Goal: Task Accomplishment & Management: Use online tool/utility

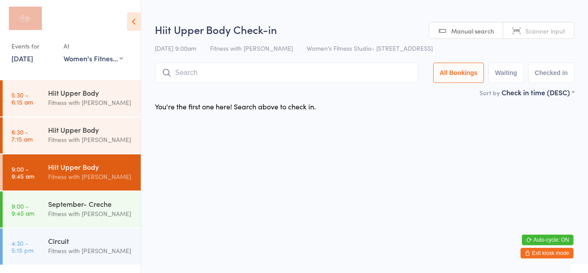
select select "0"
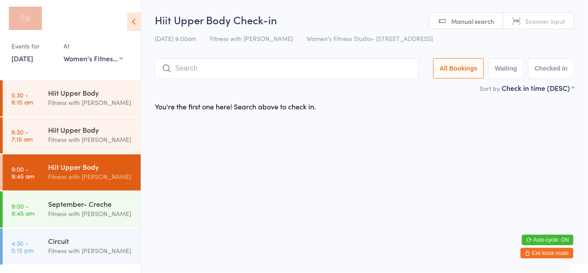
click at [405, 22] on h2 "Hiit Upper Body Check-in" at bounding box center [364, 19] width 419 height 15
click at [556, 251] on button "Exit kiosk mode" at bounding box center [546, 253] width 53 height 11
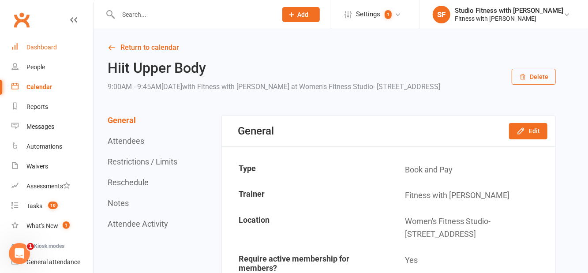
click at [34, 47] on div "Dashboard" at bounding box center [41, 47] width 30 height 7
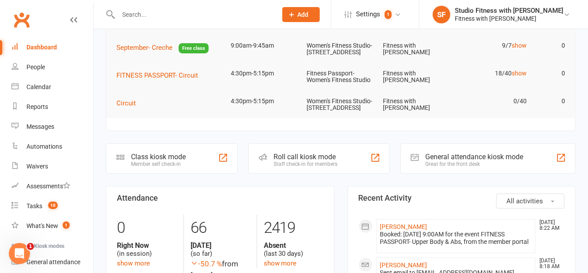
scroll to position [123, 0]
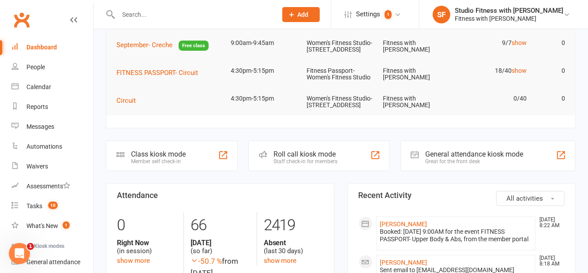
click at [215, 171] on div "Class kiosk mode Member self check-in" at bounding box center [172, 156] width 132 height 30
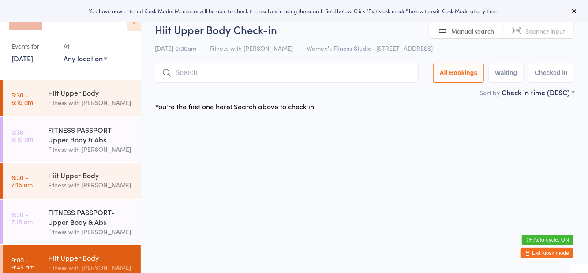
click at [74, 68] on div "Events for 12 Sep, 2025 12 Sep, 2025 September 2025 Sun Mon Tue Wed Thu Fri Sat…" at bounding box center [70, 37] width 141 height 74
click at [79, 55] on select "Any location Women's Fitness Studio- 14 Madden Street, Aitkenvale Fitness Passp…" at bounding box center [85, 58] width 44 height 10
select select "1"
click at [63, 53] on select "Any location Women's Fitness Studio- 14 Madden Street, Aitkenvale Fitness Passp…" at bounding box center [85, 58] width 44 height 10
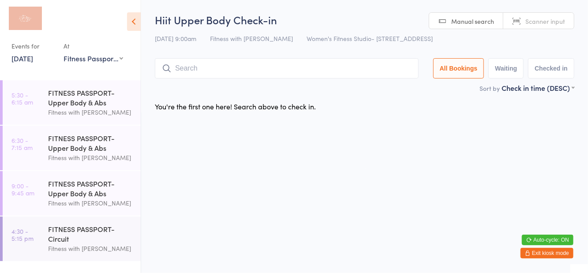
click at [494, 52] on div "Hiit Upper Body Check-in 12 Sep 9:00am Fitness with Zoe Women's Fitness Studio-…" at bounding box center [364, 47] width 419 height 71
click at [507, 65] on button "Waiting" at bounding box center [505, 68] width 35 height 20
select select "0"
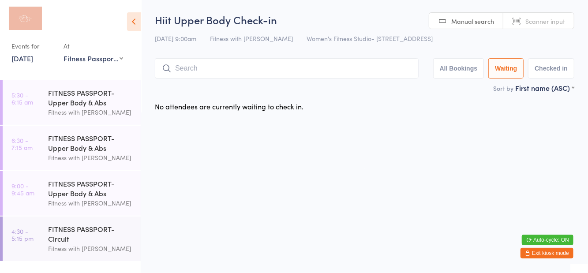
click at [65, 200] on div "Fitness with [PERSON_NAME]" at bounding box center [90, 203] width 85 height 10
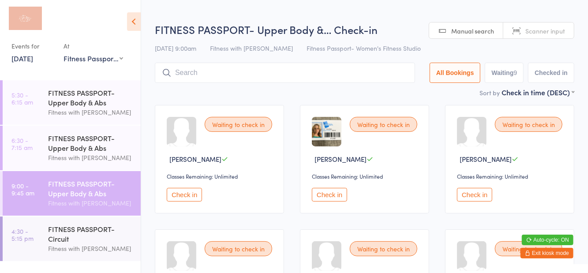
click at [505, 74] on button "Waiting 9" at bounding box center [503, 73] width 39 height 20
select select "0"
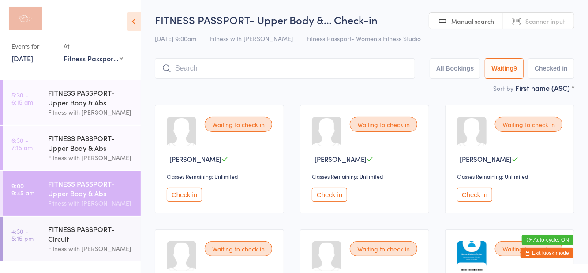
click at [411, 43] on div "12 Sep 9:00am Fitness with Zoe Fitness Passport- Women's Fitness Studio" at bounding box center [364, 38] width 419 height 15
click at [185, 197] on button "Check in" at bounding box center [184, 195] width 35 height 14
click at [263, 71] on input "search" at bounding box center [283, 68] width 257 height 20
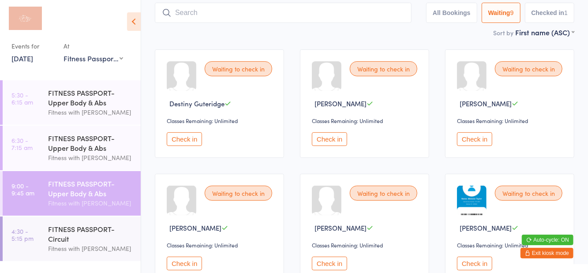
scroll to position [59, 0]
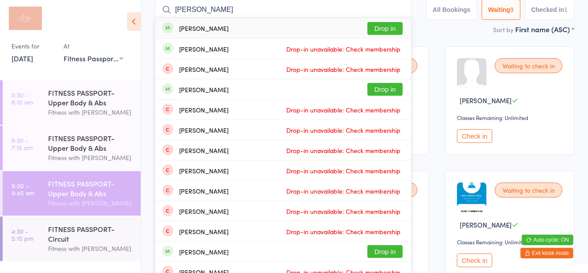
type input "Erin edmunds"
click at [387, 30] on button "Drop in" at bounding box center [384, 28] width 35 height 13
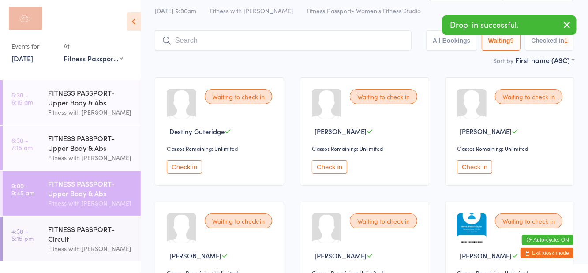
scroll to position [10, 0]
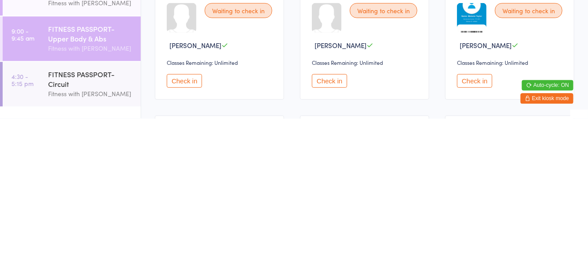
click at [473, 235] on button "Check in" at bounding box center [474, 236] width 35 height 14
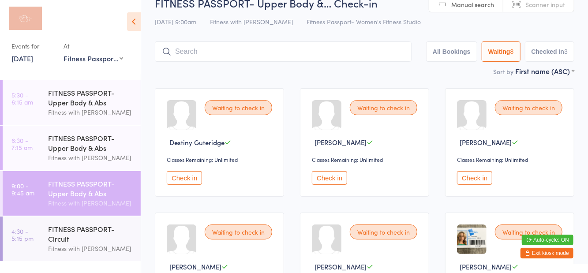
scroll to position [0, 0]
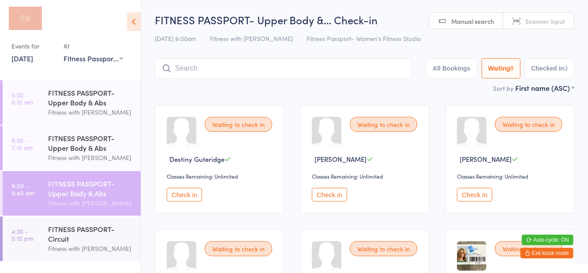
click at [263, 60] on input "search" at bounding box center [283, 68] width 257 height 20
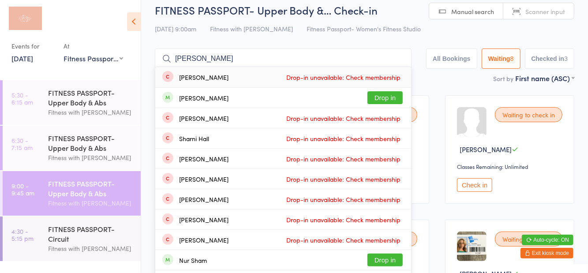
scroll to position [10, 0]
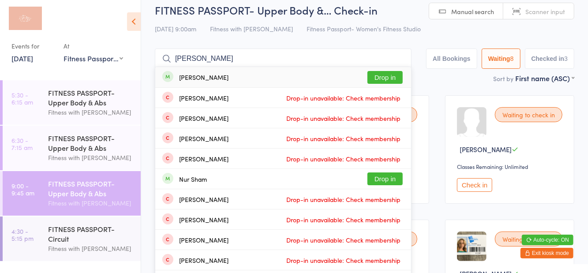
type input "Shail"
click at [398, 83] on button "Drop in" at bounding box center [384, 77] width 35 height 13
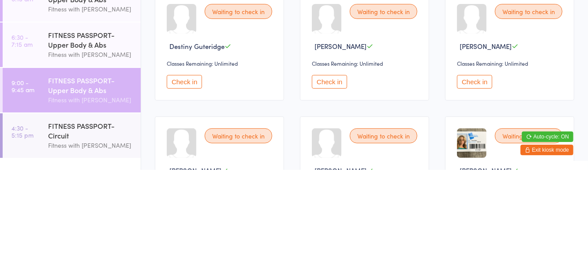
click at [468, 190] on button "Check in" at bounding box center [474, 185] width 35 height 14
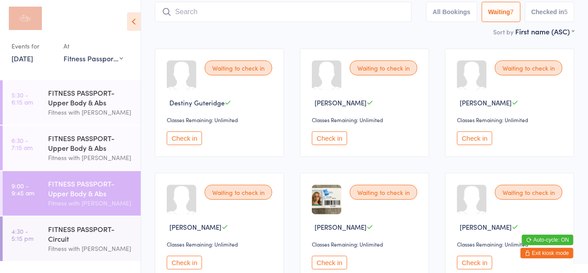
scroll to position [0, 0]
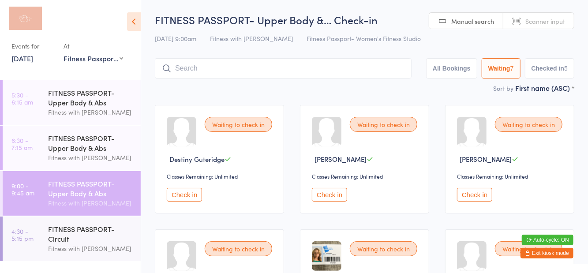
click at [443, 63] on button "All Bookings" at bounding box center [451, 68] width 51 height 20
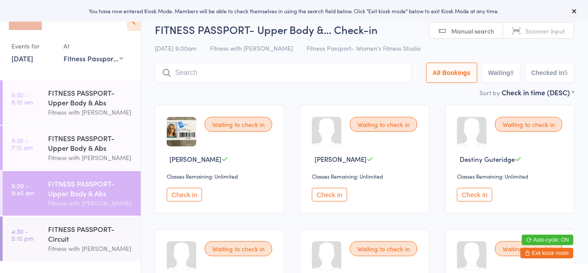
click at [495, 68] on button "Waiting 8" at bounding box center [500, 73] width 39 height 20
select select "0"
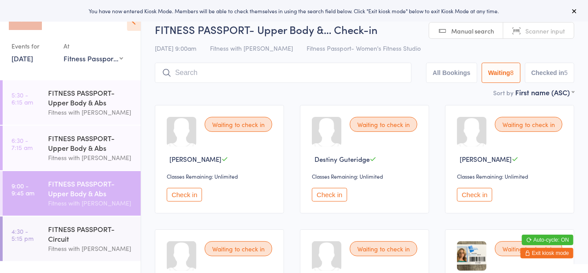
click at [182, 201] on button "Check in" at bounding box center [184, 195] width 35 height 14
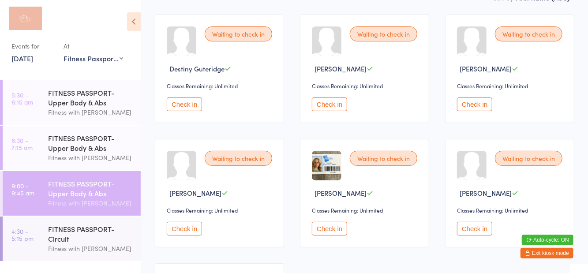
scroll to position [96, 0]
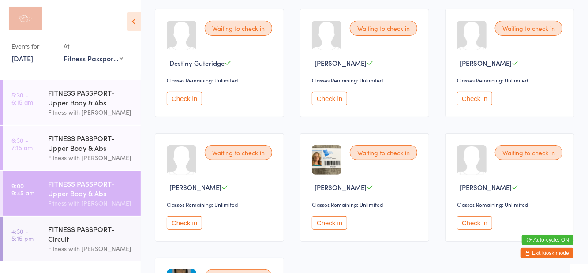
click at [193, 220] on button "Check in" at bounding box center [184, 223] width 35 height 14
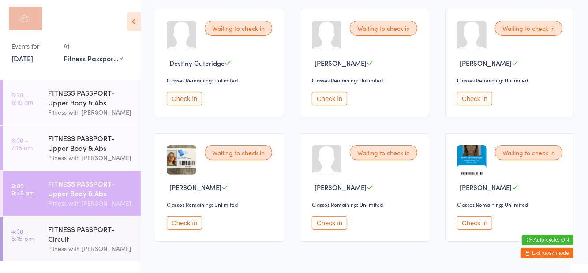
click at [475, 97] on button "Check in" at bounding box center [474, 99] width 35 height 14
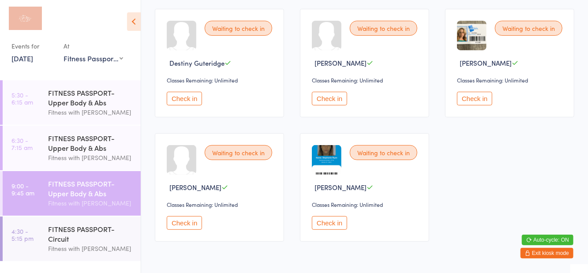
click at [325, 227] on button "Check in" at bounding box center [329, 223] width 35 height 14
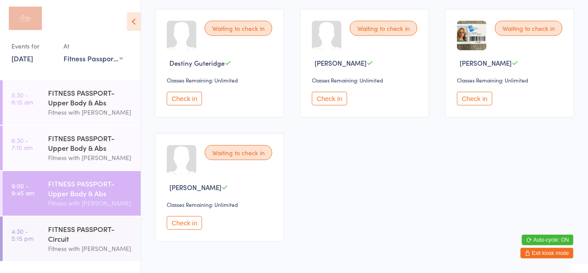
click at [194, 98] on button "Check in" at bounding box center [184, 99] width 35 height 14
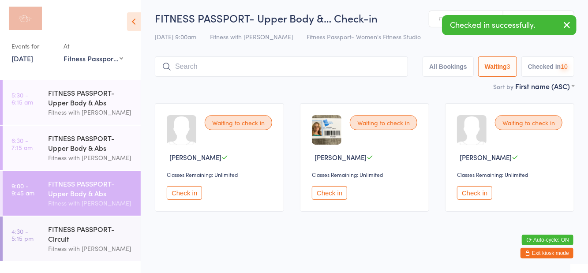
scroll to position [2, 0]
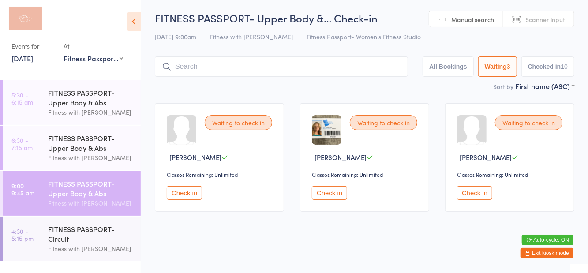
click at [307, 67] on input "search" at bounding box center [281, 66] width 253 height 20
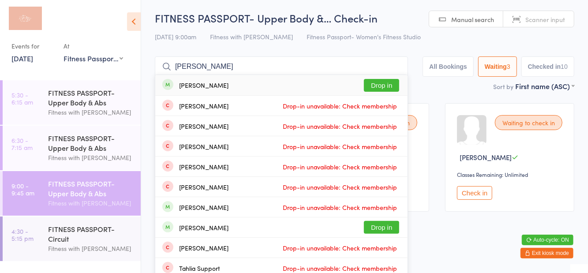
type input "Tahlia peterson"
click at [383, 117] on div "Tahlia Weston Drop-in unavailable: Check membership" at bounding box center [281, 126] width 252 height 20
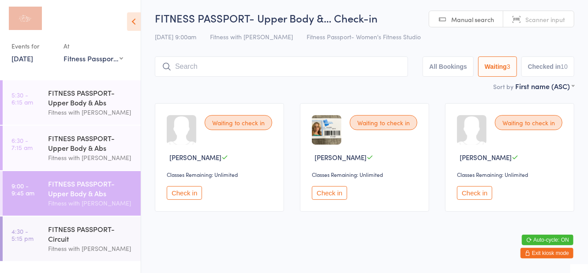
click at [552, 60] on button "Checked in 10" at bounding box center [547, 66] width 53 height 20
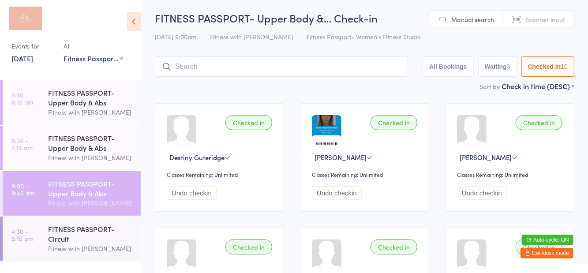
click at [499, 61] on button "Waiting 3" at bounding box center [497, 66] width 39 height 20
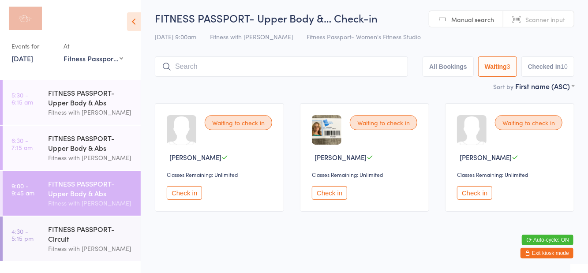
scroll to position [0, 0]
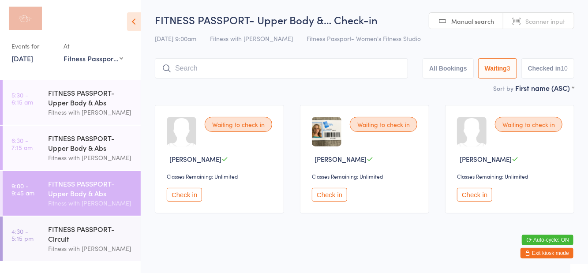
click at [242, 70] on input "search" at bounding box center [281, 68] width 253 height 20
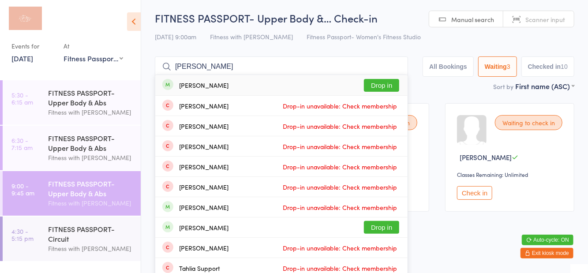
type input "Tahlia peterson"
click at [389, 91] on button "Drop in" at bounding box center [381, 85] width 35 height 13
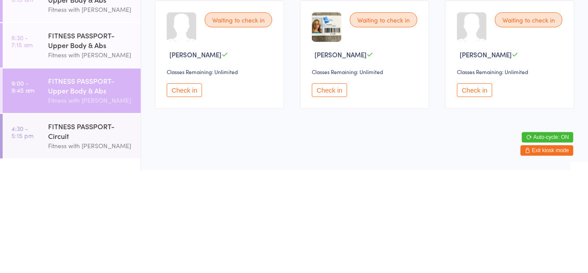
click at [189, 198] on button "Check in" at bounding box center [184, 193] width 35 height 14
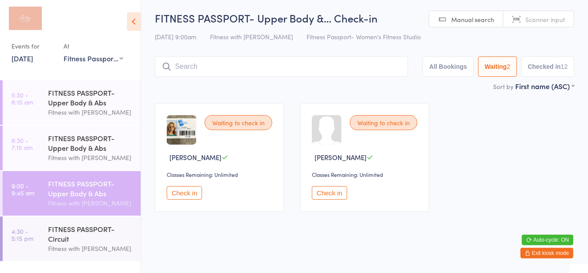
click at [269, 66] on input "search" at bounding box center [281, 66] width 253 height 20
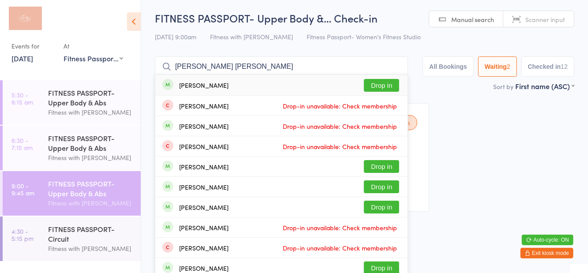
type input "Caitlin beth"
click at [384, 91] on button "Drop in" at bounding box center [381, 85] width 35 height 13
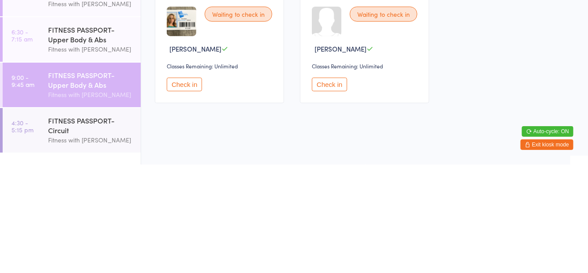
click at [177, 194] on button "Check in" at bounding box center [184, 193] width 35 height 14
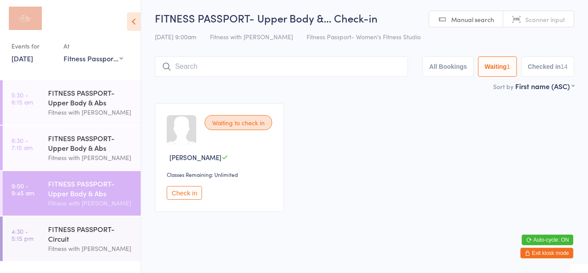
click at [240, 67] on input "search" at bounding box center [281, 66] width 253 height 20
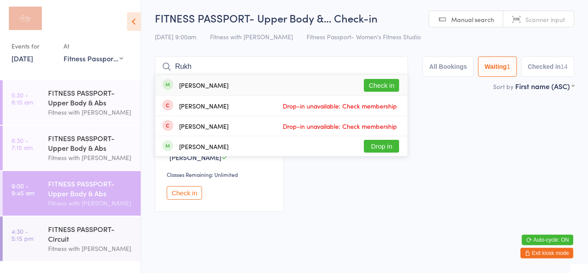
type input "Rukh"
click at [371, 101] on span "Drop-in unavailable: Check membership" at bounding box center [339, 105] width 119 height 13
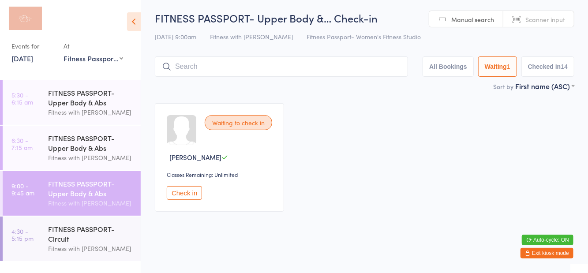
click at [383, 76] on input "search" at bounding box center [281, 66] width 253 height 20
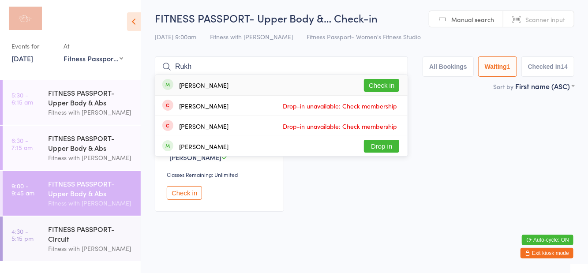
type input "Rukh"
click at [395, 87] on button "Check in" at bounding box center [381, 85] width 35 height 13
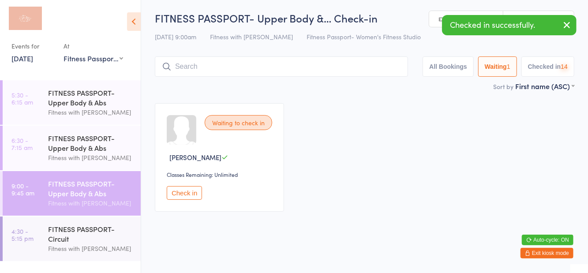
scroll to position [0, 0]
